Goal: Information Seeking & Learning: Learn about a topic

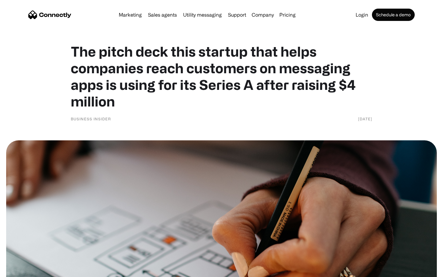
scroll to position [2667, 0]
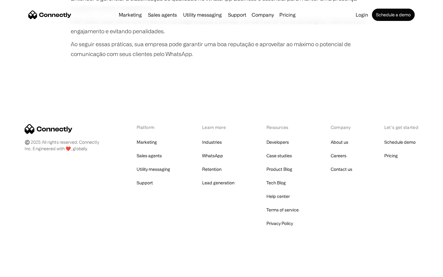
scroll to position [1152, 0]
